Goal: Transaction & Acquisition: Subscribe to service/newsletter

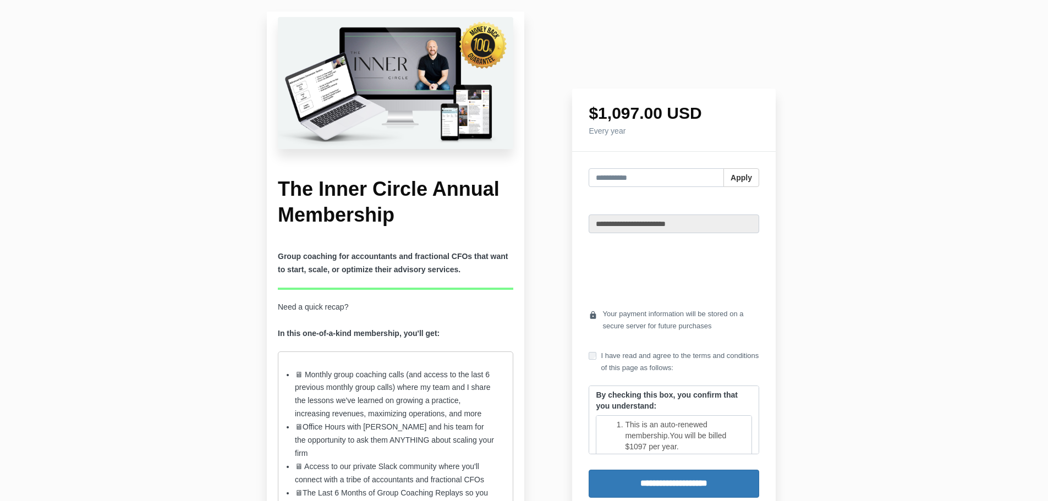
click at [384, 375] on li "🖥 Monthly group coaching calls (and access to the last 6 previous monthly group…" at bounding box center [395, 395] width 201 height 53
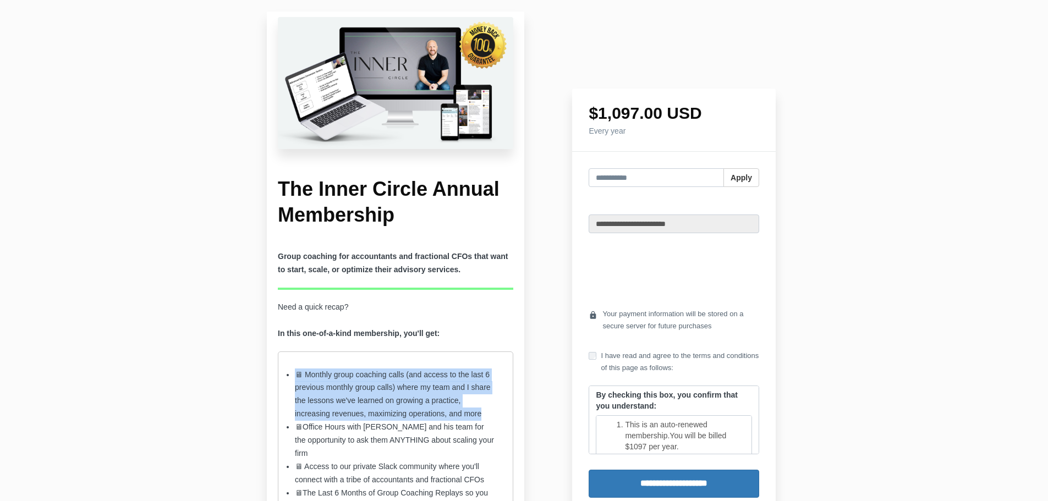
click at [384, 375] on li "🖥 Monthly group coaching calls (and access to the last 6 previous monthly group…" at bounding box center [395, 395] width 201 height 53
click at [408, 375] on li "🖥 Monthly group coaching calls (and access to the last 6 previous monthly group…" at bounding box center [395, 395] width 201 height 53
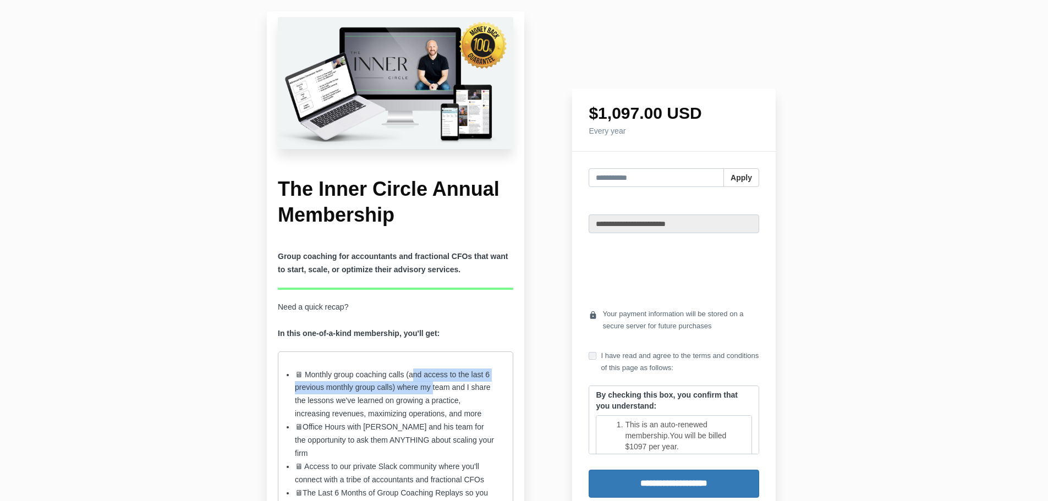
drag, startPoint x: 417, startPoint y: 375, endPoint x: 481, endPoint y: 398, distance: 68.2
click at [434, 388] on li "🖥 Monthly group coaching calls (and access to the last 6 previous monthly group…" at bounding box center [395, 395] width 201 height 53
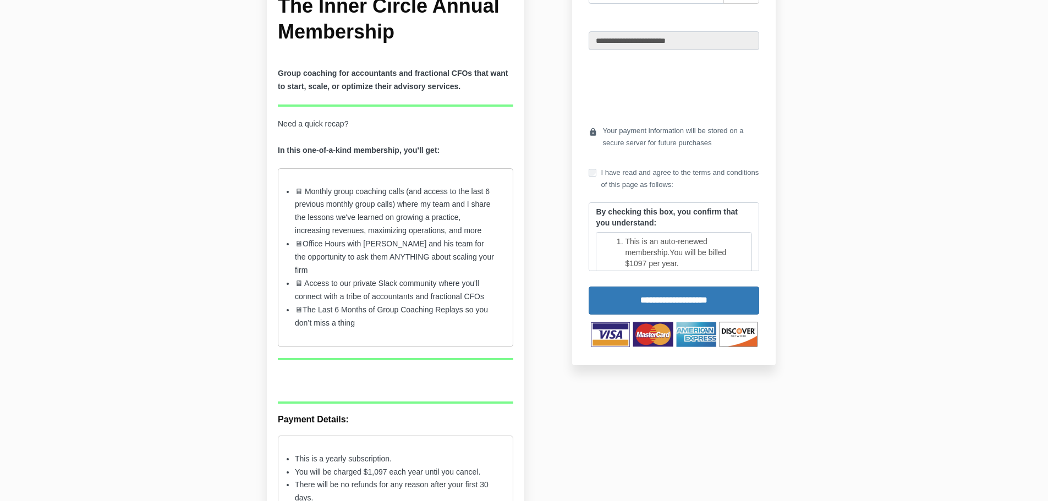
click at [439, 236] on li "🖥 Monthly group coaching calls (and access to the last 6 previous monthly group…" at bounding box center [395, 211] width 201 height 53
click at [448, 244] on li "🖥 Office Hours with [PERSON_NAME] and his team for the opportunity to ask them …" at bounding box center [395, 258] width 201 height 40
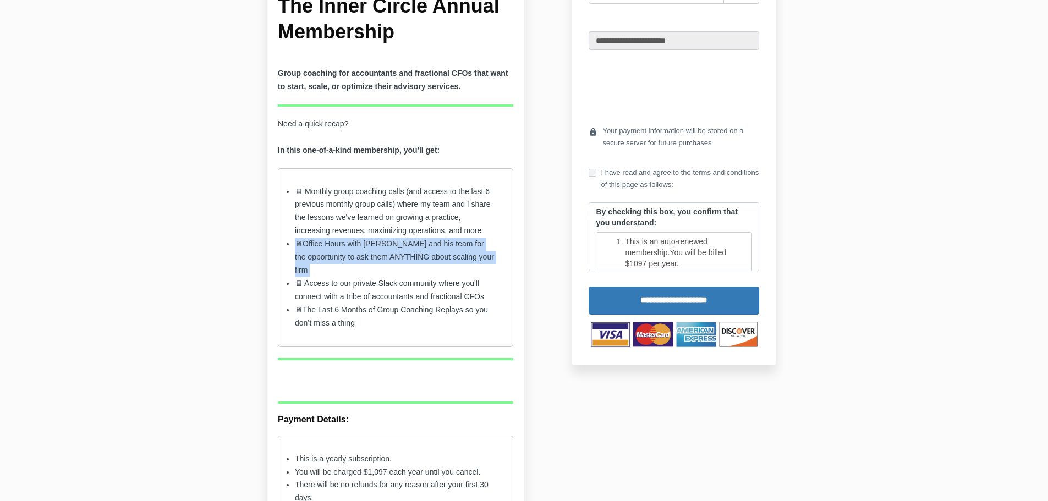
click at [448, 244] on li "🖥 Office Hours with [PERSON_NAME] and his team for the opportunity to ask them …" at bounding box center [395, 258] width 201 height 40
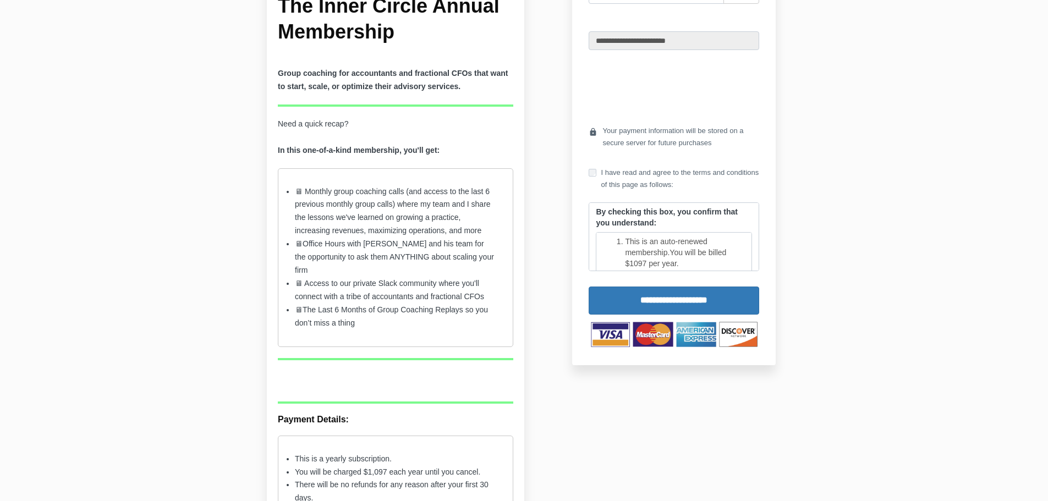
click at [432, 255] on span "for the opportunity to ask them ANYTHING about scaling your firm" at bounding box center [394, 256] width 199 height 35
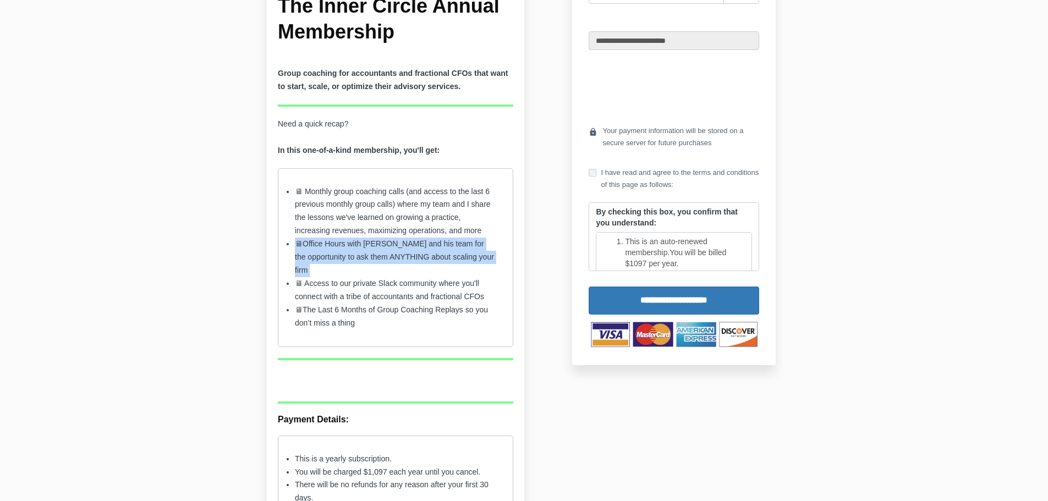
click at [432, 255] on span "for the opportunity to ask them ANYTHING about scaling your firm" at bounding box center [394, 256] width 199 height 35
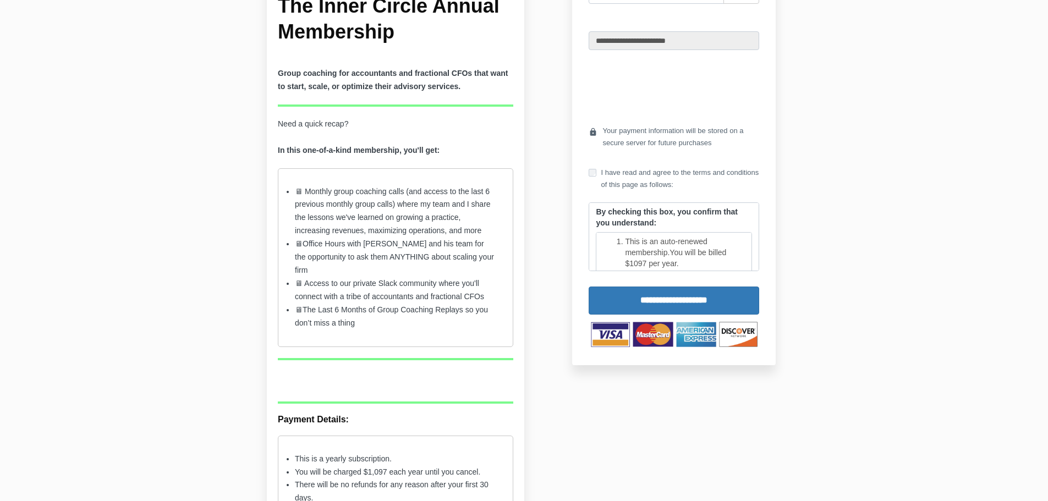
click at [377, 294] on li "🖥 Access to our private Slack community where you'll connect with a tribe of ac…" at bounding box center [395, 290] width 201 height 26
click at [386, 291] on li "🖥 Access to our private Slack community where you'll connect with a tribe of ac…" at bounding box center [395, 290] width 201 height 26
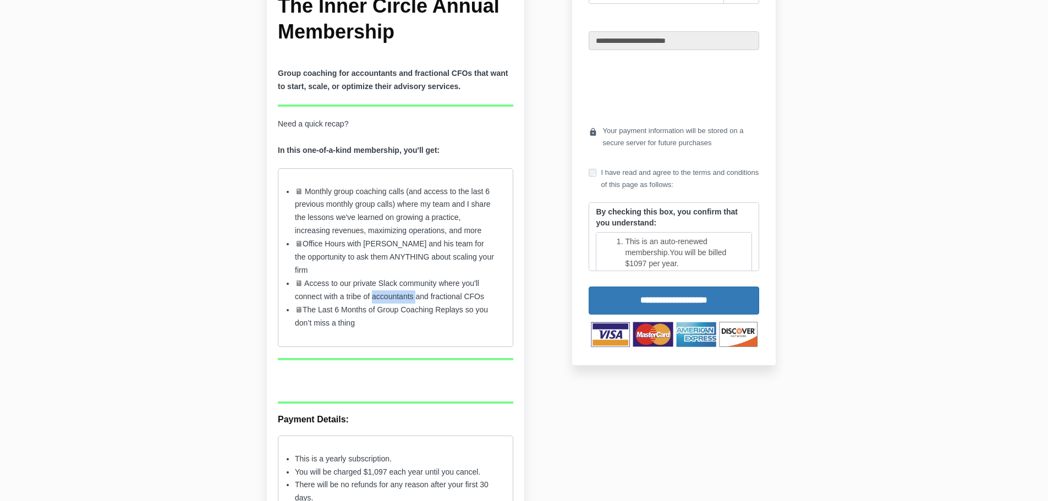
click at [386, 291] on li "🖥 Access to our private Slack community where you'll connect with a tribe of ac…" at bounding box center [395, 290] width 201 height 26
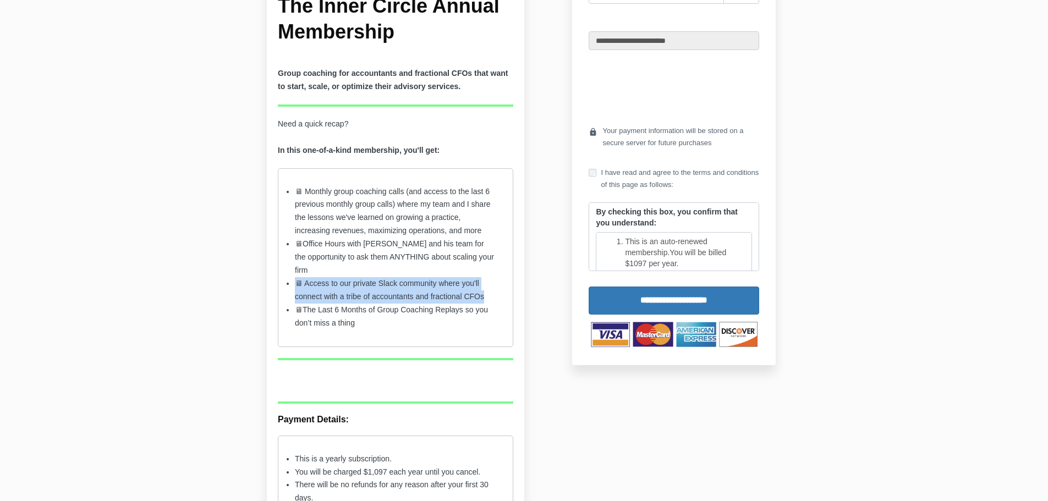
click at [386, 291] on li "🖥 Access to our private Slack community where you'll connect with a tribe of ac…" at bounding box center [395, 290] width 201 height 26
click at [375, 315] on li "🖥 The Last 6 Months of Group Coaching Replays so you don’t miss a thing" at bounding box center [395, 317] width 201 height 26
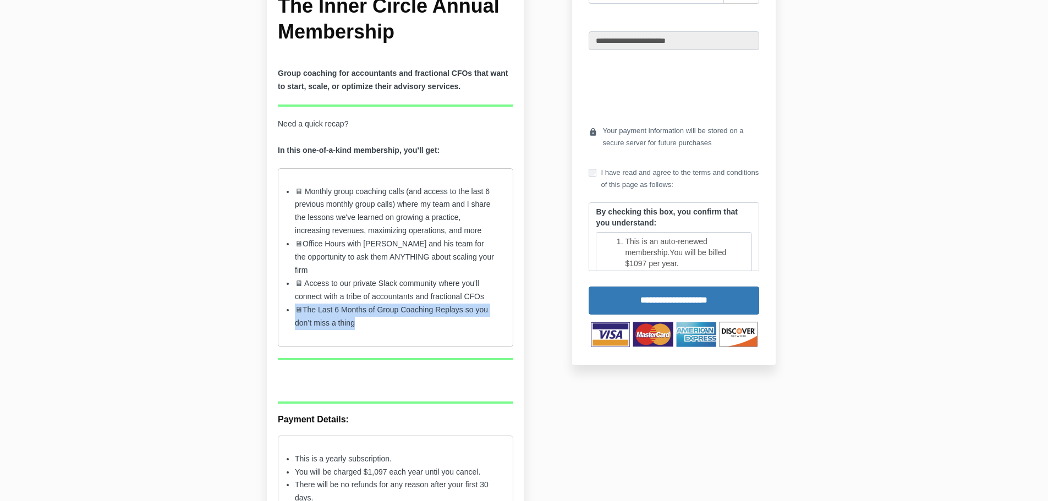
click at [375, 315] on li "🖥 The Last 6 Months of Group Coaching Replays so you don’t miss a thing" at bounding box center [395, 317] width 201 height 26
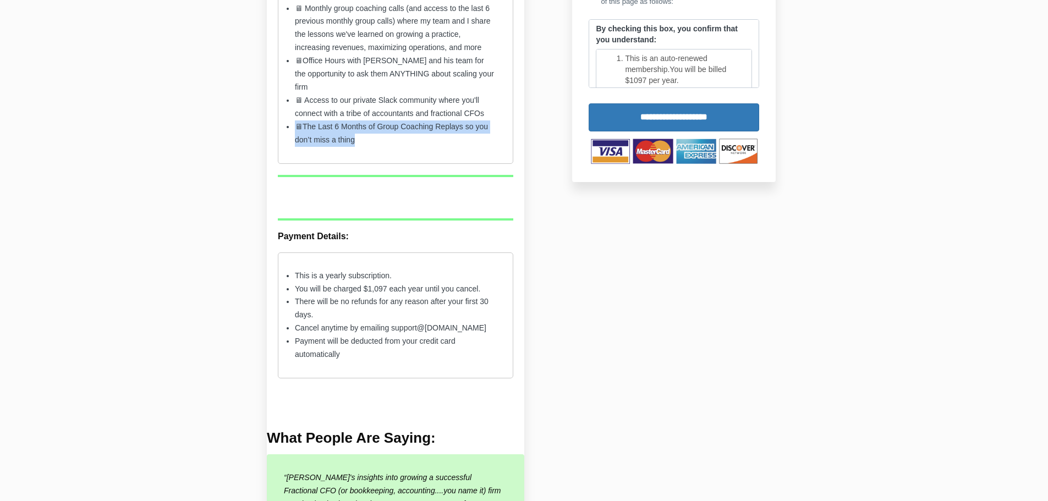
scroll to position [367, 0]
click at [365, 281] on li "This is a yearly subscription." at bounding box center [395, 275] width 201 height 13
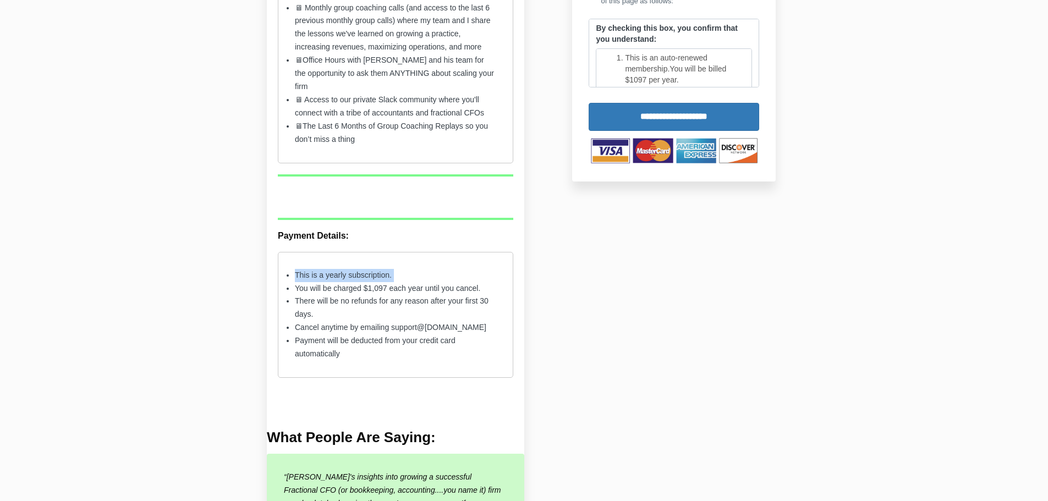
click at [365, 281] on li "This is a yearly subscription." at bounding box center [395, 275] width 201 height 13
click at [339, 288] on li "You will be charged $1,097 each year until you cancel." at bounding box center [395, 288] width 201 height 13
click at [371, 297] on li "There will be no refunds for any reason after your first 30 days." at bounding box center [395, 308] width 201 height 26
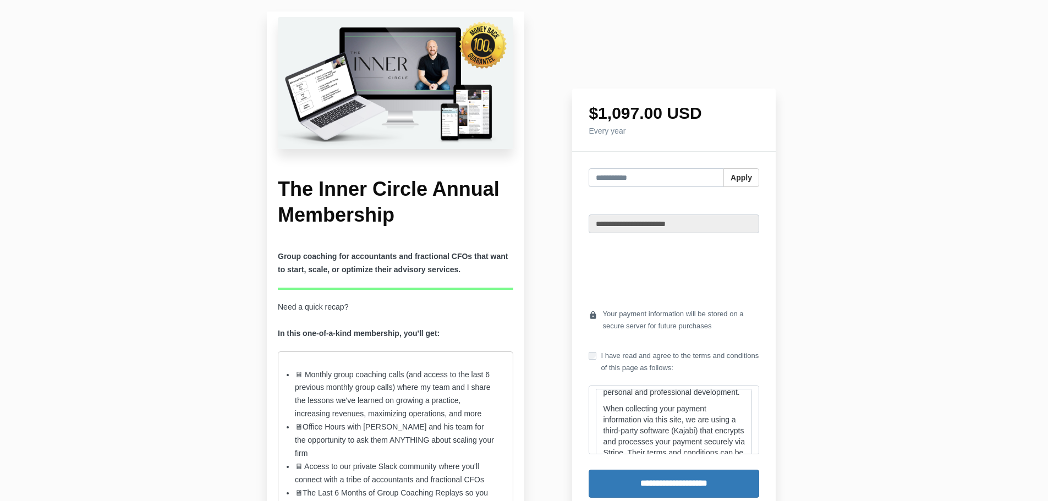
scroll to position [683, 0]
click at [348, 379] on li "🖥 Monthly group coaching calls (and access to the last 6 previous monthly group…" at bounding box center [395, 395] width 201 height 53
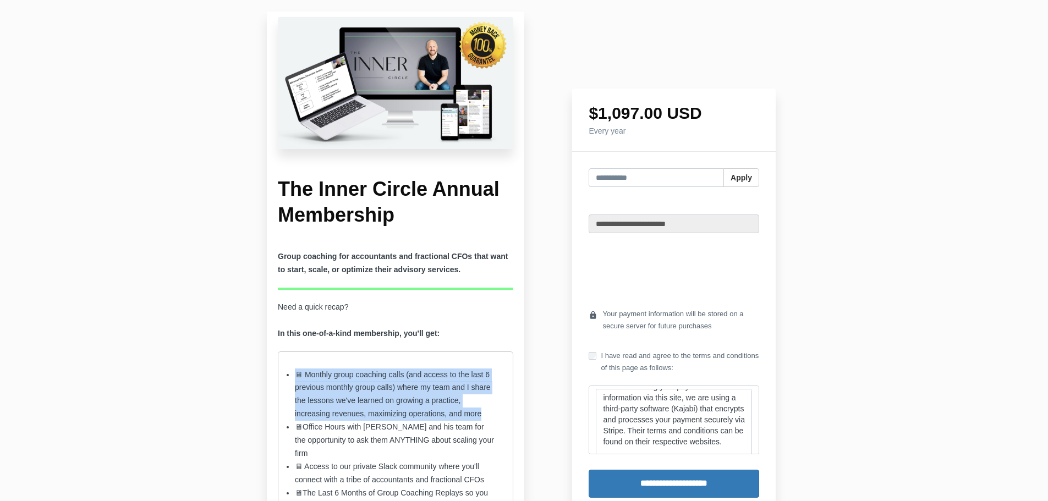
click at [348, 379] on li "🖥 Monthly group coaching calls (and access to the last 6 previous monthly group…" at bounding box center [395, 395] width 201 height 53
click at [392, 381] on li "🖥 Monthly group coaching calls (and access to the last 6 previous monthly group…" at bounding box center [395, 395] width 201 height 53
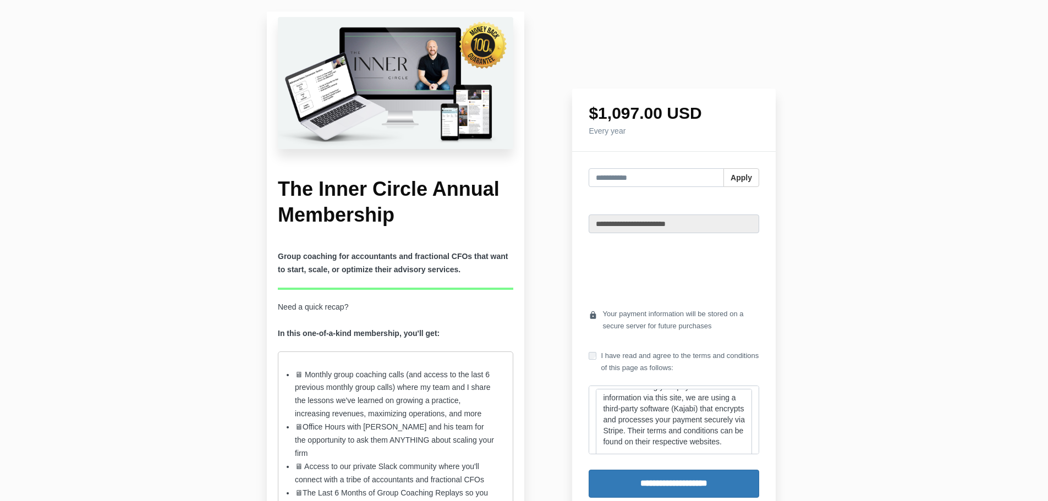
click at [412, 398] on li "🖥 Monthly group coaching calls (and access to the last 6 previous monthly group…" at bounding box center [395, 395] width 201 height 53
click at [439, 382] on li "🖥 Monthly group coaching calls (and access to the last 6 previous monthly group…" at bounding box center [395, 395] width 201 height 53
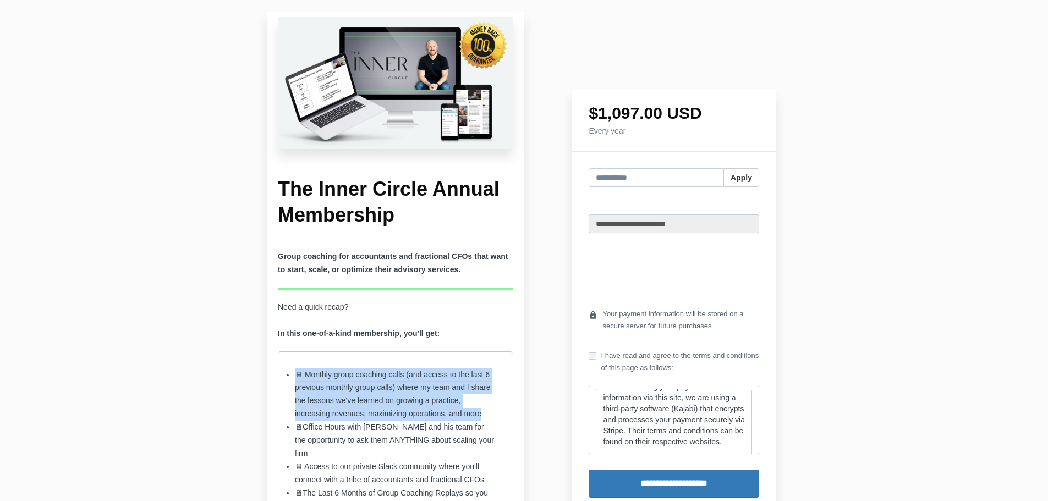
click at [439, 382] on li "🖥 Monthly group coaching calls (and access to the last 6 previous monthly group…" at bounding box center [395, 395] width 201 height 53
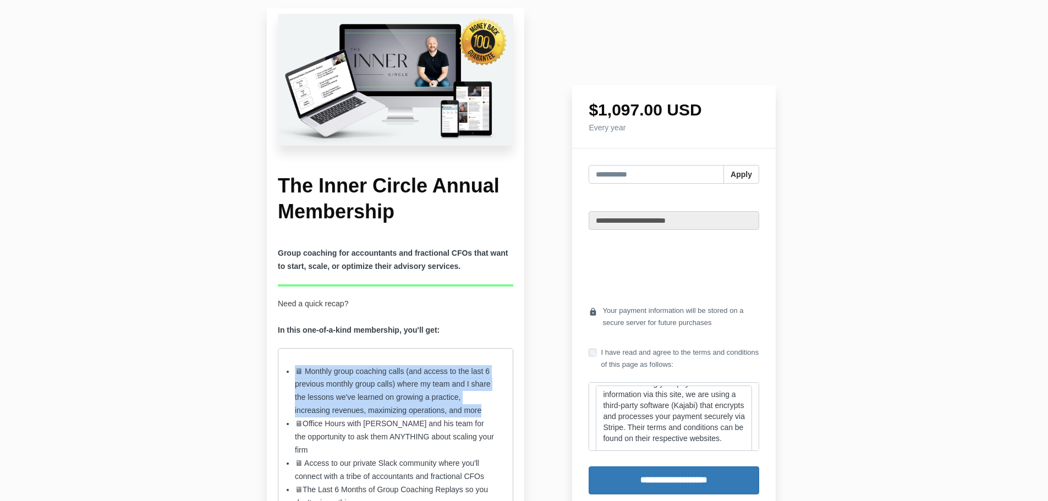
scroll to position [0, 0]
